Goal: Information Seeking & Learning: Learn about a topic

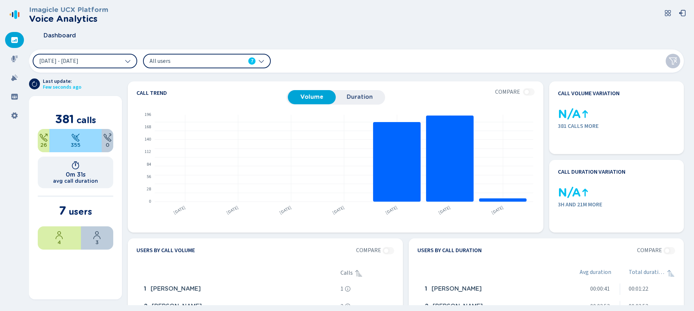
click at [238, 59] on div "All users 7" at bounding box center [203, 61] width 106 height 8
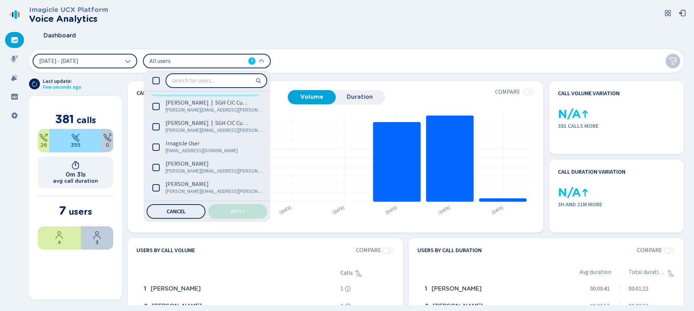
scroll to position [39, 0]
click at [252, 61] on span "7" at bounding box center [252, 60] width 3 height 7
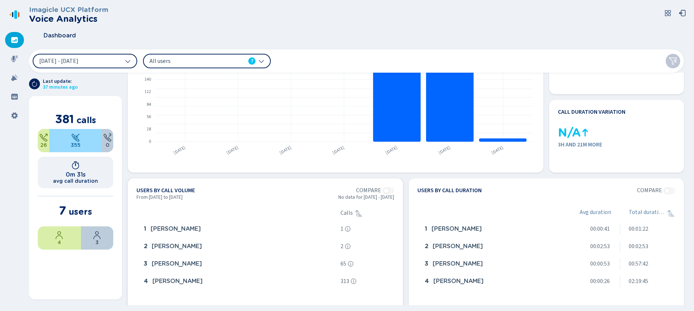
scroll to position [58, 0]
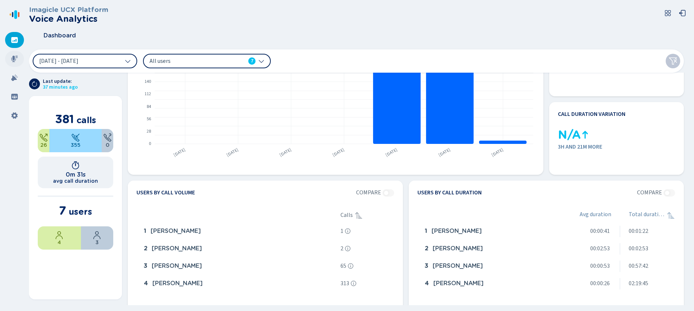
click at [14, 59] on icon at bounding box center [14, 59] width 7 height 7
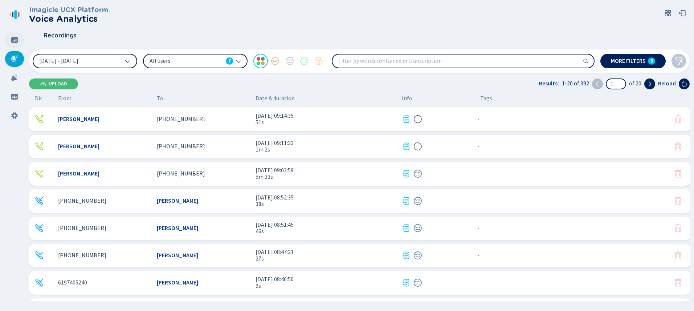
click at [16, 42] on icon at bounding box center [14, 40] width 7 height 6
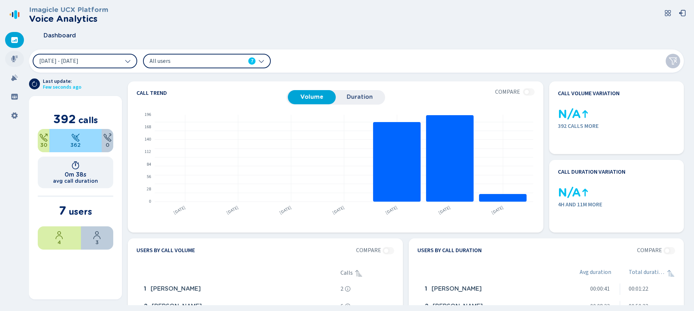
click at [16, 57] on icon at bounding box center [14, 59] width 7 height 7
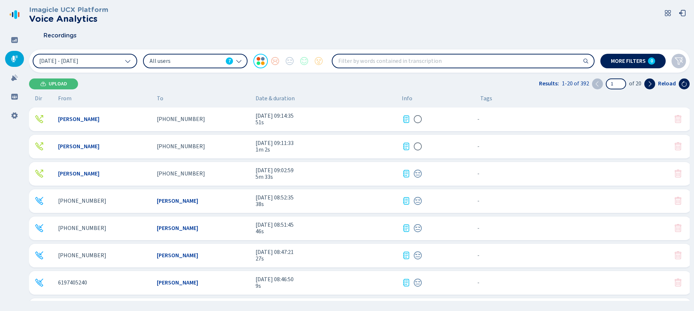
click at [200, 119] on div "[PHONE_NUMBER]" at bounding box center [203, 119] width 93 height 7
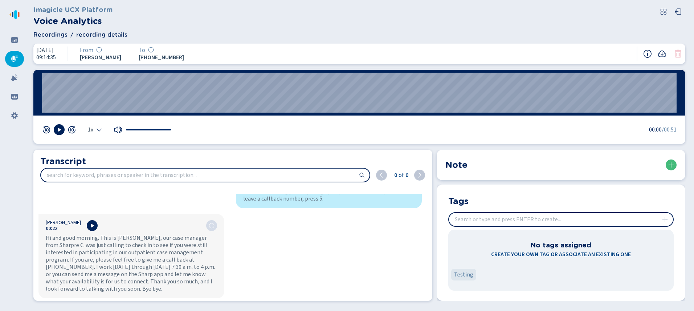
scroll to position [41, 0]
click at [143, 170] on input "search" at bounding box center [205, 174] width 328 height 13
click at [186, 178] on input "search" at bounding box center [205, 174] width 328 height 13
type input "[DATE]"
click at [12, 57] on icon at bounding box center [14, 59] width 7 height 7
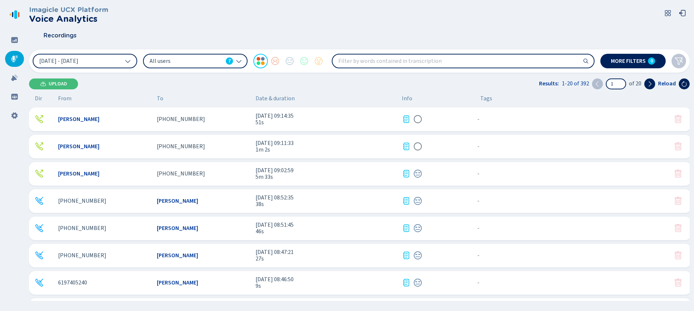
click at [371, 61] on input "search" at bounding box center [462, 60] width 261 height 13
type input "blue"
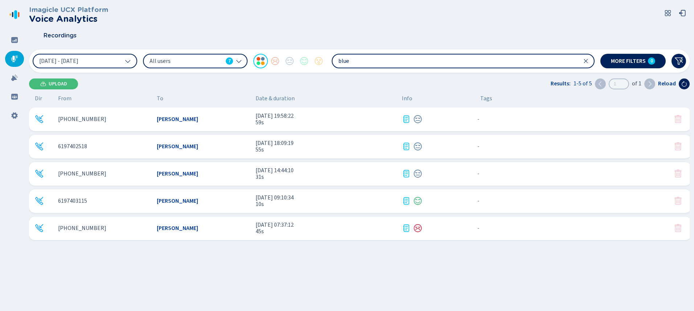
click at [197, 225] on div "[PERSON_NAME]" at bounding box center [203, 228] width 93 height 7
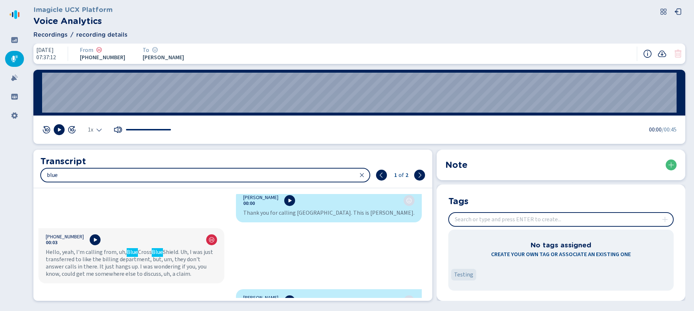
scroll to position [4, 0]
click at [94, 241] on icon at bounding box center [95, 241] width 3 height 4
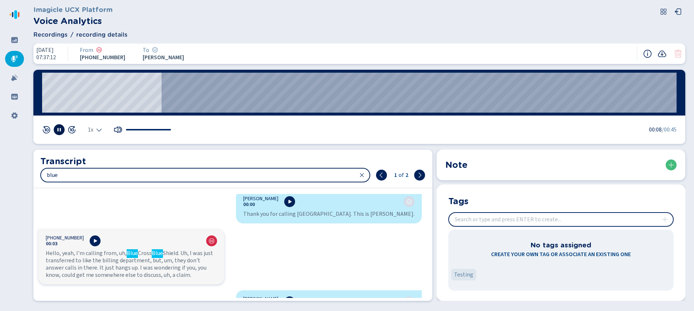
click at [58, 128] on icon at bounding box center [59, 130] width 6 height 6
click at [92, 238] on icon at bounding box center [95, 241] width 6 height 6
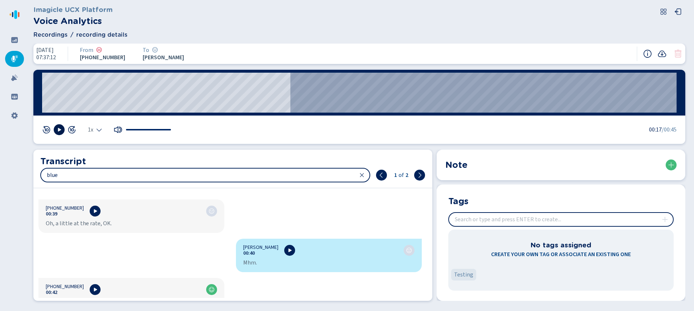
scroll to position [287, 0]
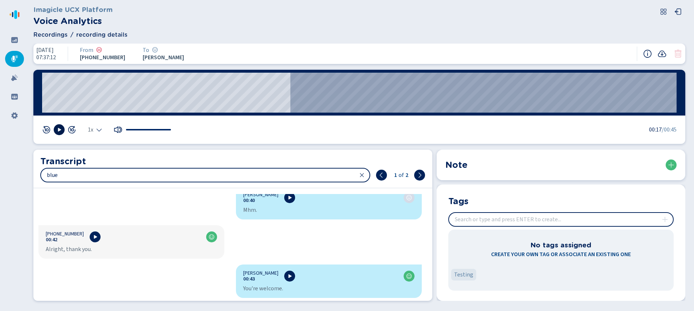
click at [327, 238] on div "[PERSON_NAME] 00:00 Thank you for calling [GEOGRAPHIC_DATA]. This is [PERSON_NA…" at bounding box center [229, 246] width 393 height 104
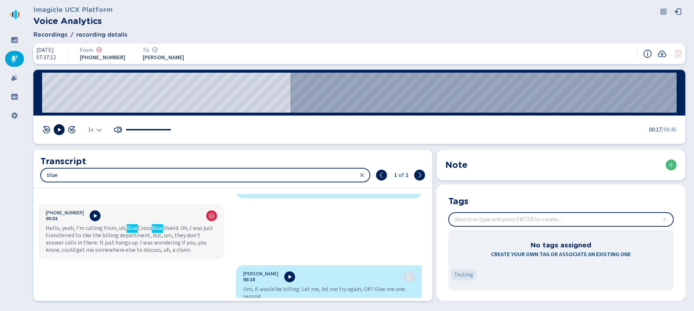
scroll to position [25, 0]
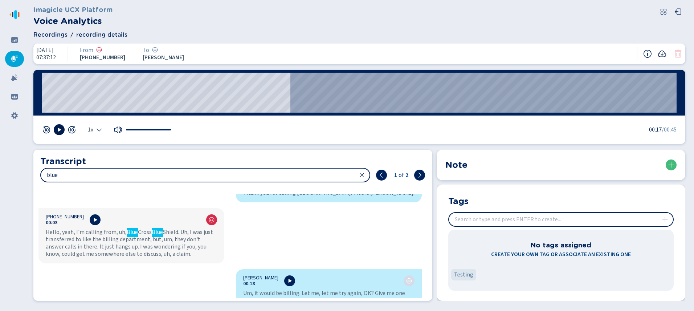
click at [661, 53] on icon at bounding box center [662, 53] width 9 height 9
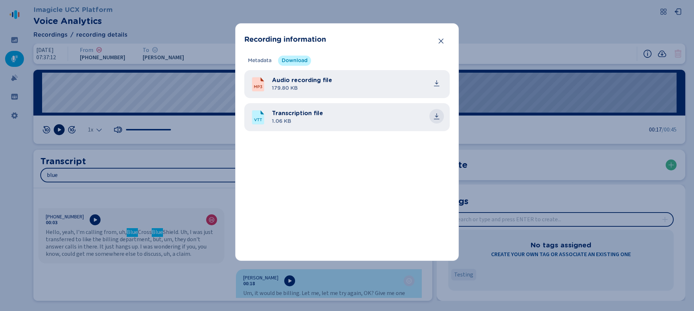
click at [438, 115] on icon "common.download" at bounding box center [436, 115] width 7 height 7
click at [437, 41] on icon "Close" at bounding box center [440, 40] width 7 height 7
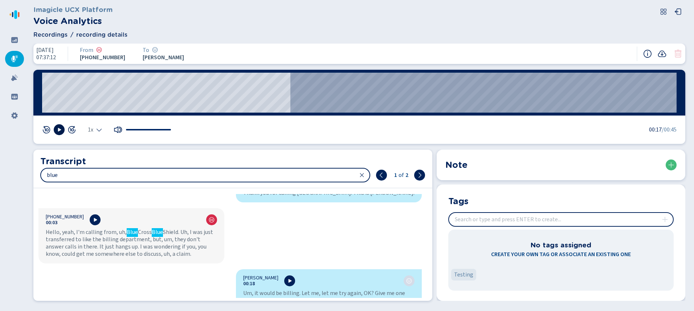
click at [16, 57] on icon at bounding box center [14, 59] width 7 height 7
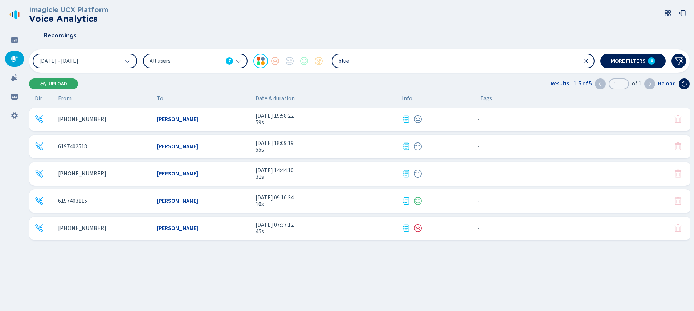
click at [49, 83] on span "Upload" at bounding box center [58, 84] width 19 height 6
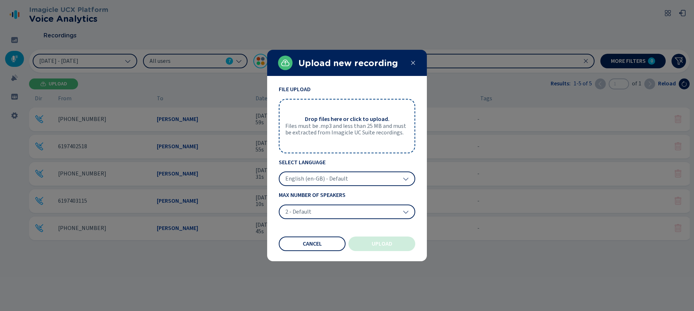
click at [334, 175] on span "English (en-GB) - Default" at bounding box center [316, 178] width 63 height 7
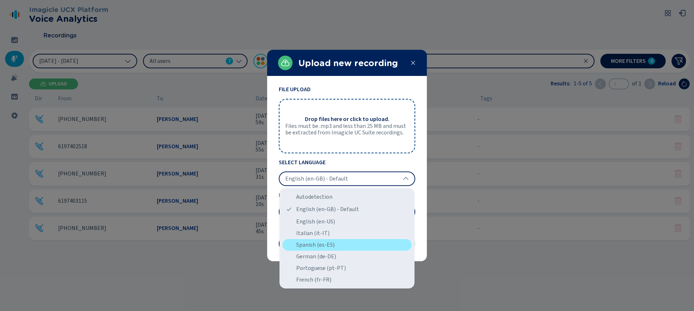
click at [327, 244] on div "Spanish (es-ES)" at bounding box center [346, 245] width 129 height 12
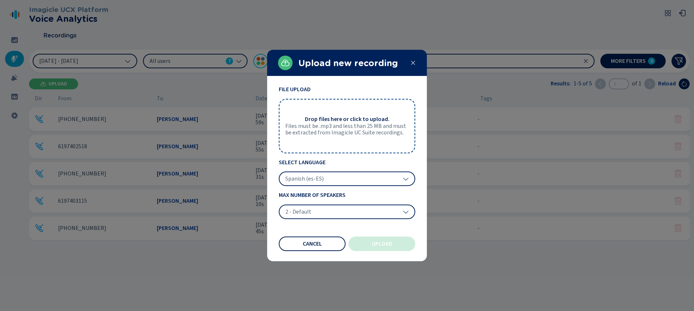
click at [323, 242] on button "Cancel" at bounding box center [312, 243] width 67 height 15
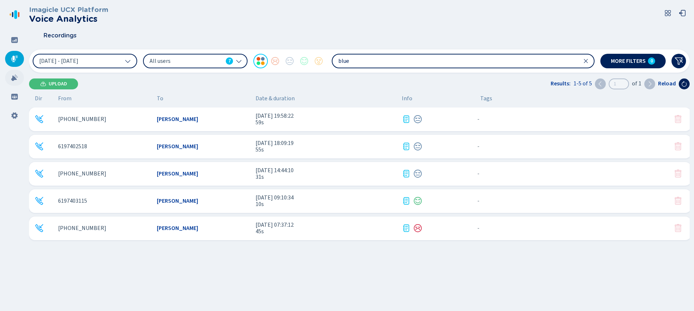
click at [11, 78] on icon at bounding box center [14, 77] width 7 height 7
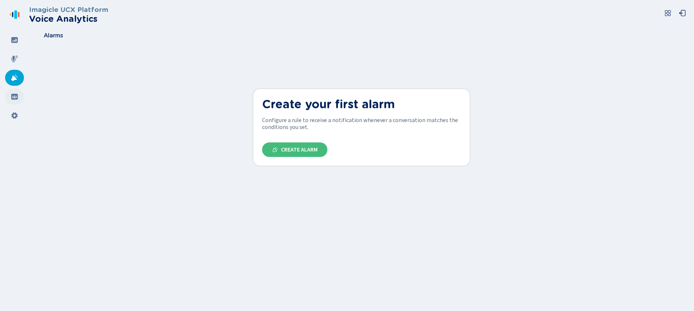
click at [12, 97] on icon at bounding box center [14, 97] width 7 height 6
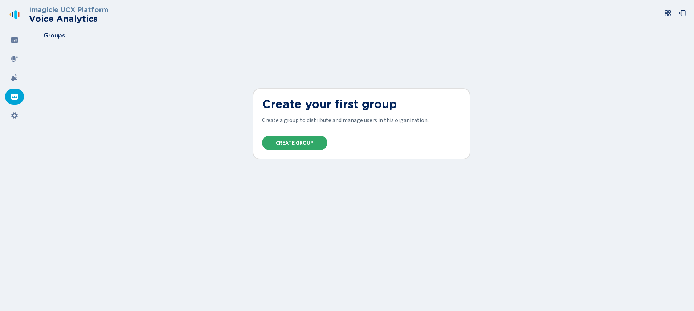
click at [311, 144] on span "Create Group" at bounding box center [295, 143] width 38 height 6
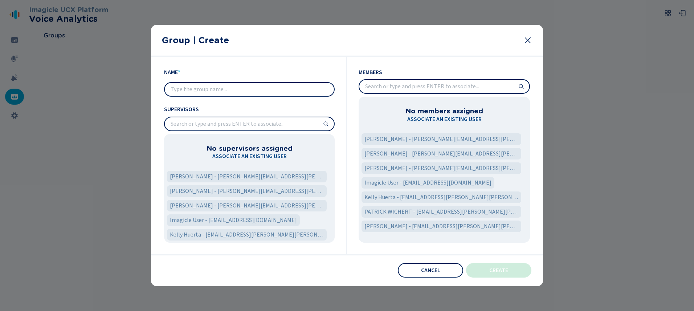
click at [185, 126] on input "search" at bounding box center [249, 123] width 169 height 13
click at [191, 90] on input "text" at bounding box center [249, 89] width 169 height 13
click at [409, 87] on input "search" at bounding box center [444, 86] width 170 height 13
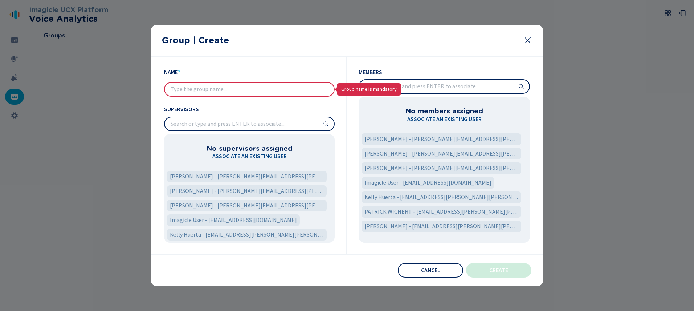
click at [409, 87] on input "search" at bounding box center [444, 86] width 170 height 13
click at [421, 273] on button "Cancel" at bounding box center [430, 270] width 65 height 15
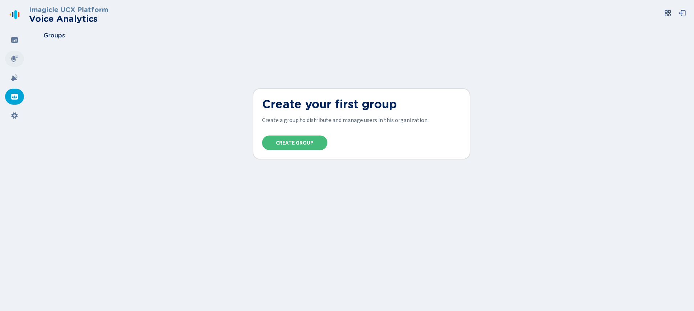
click at [12, 57] on icon at bounding box center [14, 59] width 7 height 7
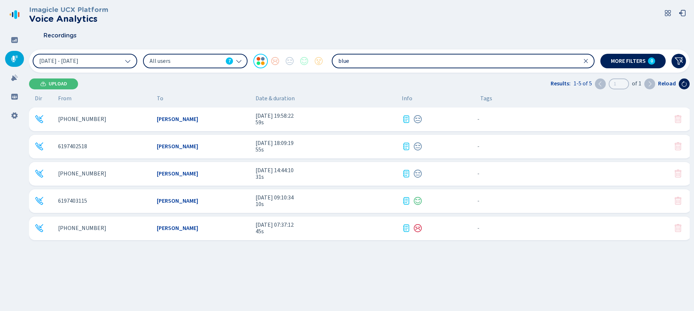
click at [265, 79] on div "Upload Results: 1-5 of 5 1 of 1 Reload" at bounding box center [359, 83] width 660 height 11
click at [222, 81] on div "Upload Results: 1-5 of 5 1 of 1 Reload" at bounding box center [359, 83] width 660 height 11
click at [239, 91] on div "Imagicle UCX Platform Voice Analytics Recordings [DATE] - [DATE] All users 7 bl…" at bounding box center [359, 153] width 660 height 306
click at [238, 89] on div "Upload Results: 1-5 of 5 1 of 1 Reload" at bounding box center [359, 83] width 660 height 11
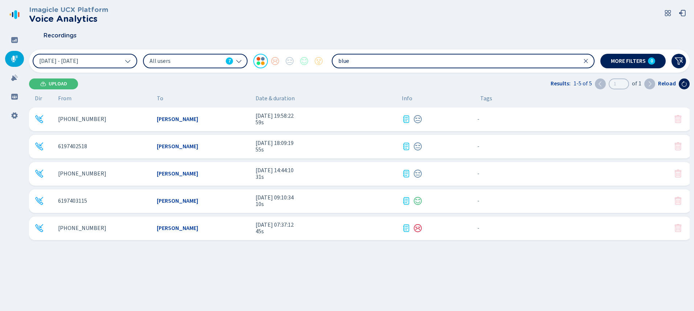
click at [238, 89] on div "Upload Results: 1-5 of 5 1 of 1 Reload" at bounding box center [359, 83] width 660 height 11
